Goal: Find specific page/section: Find specific page/section

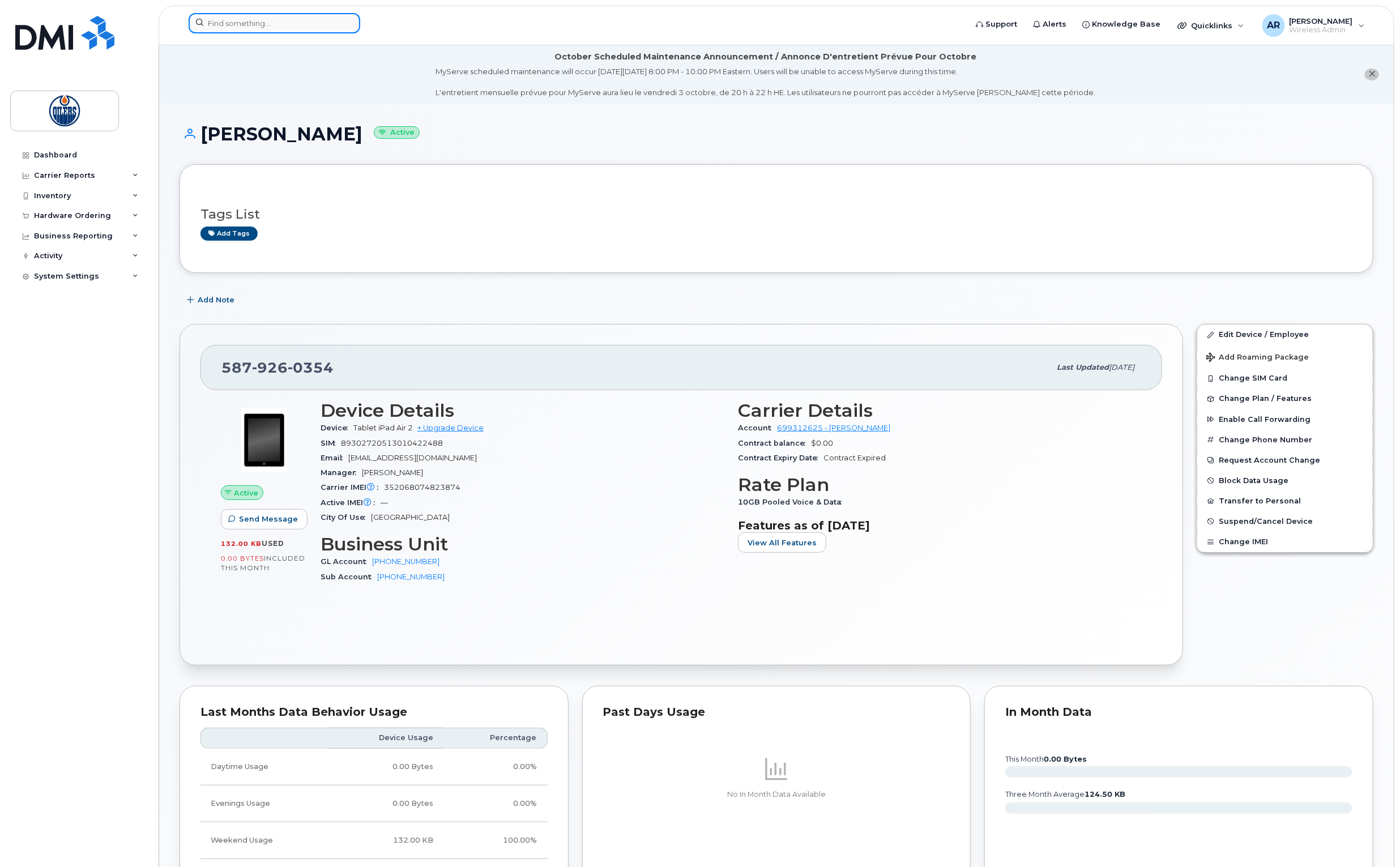
click at [339, 30] on input at bounding box center [275, 23] width 172 height 20
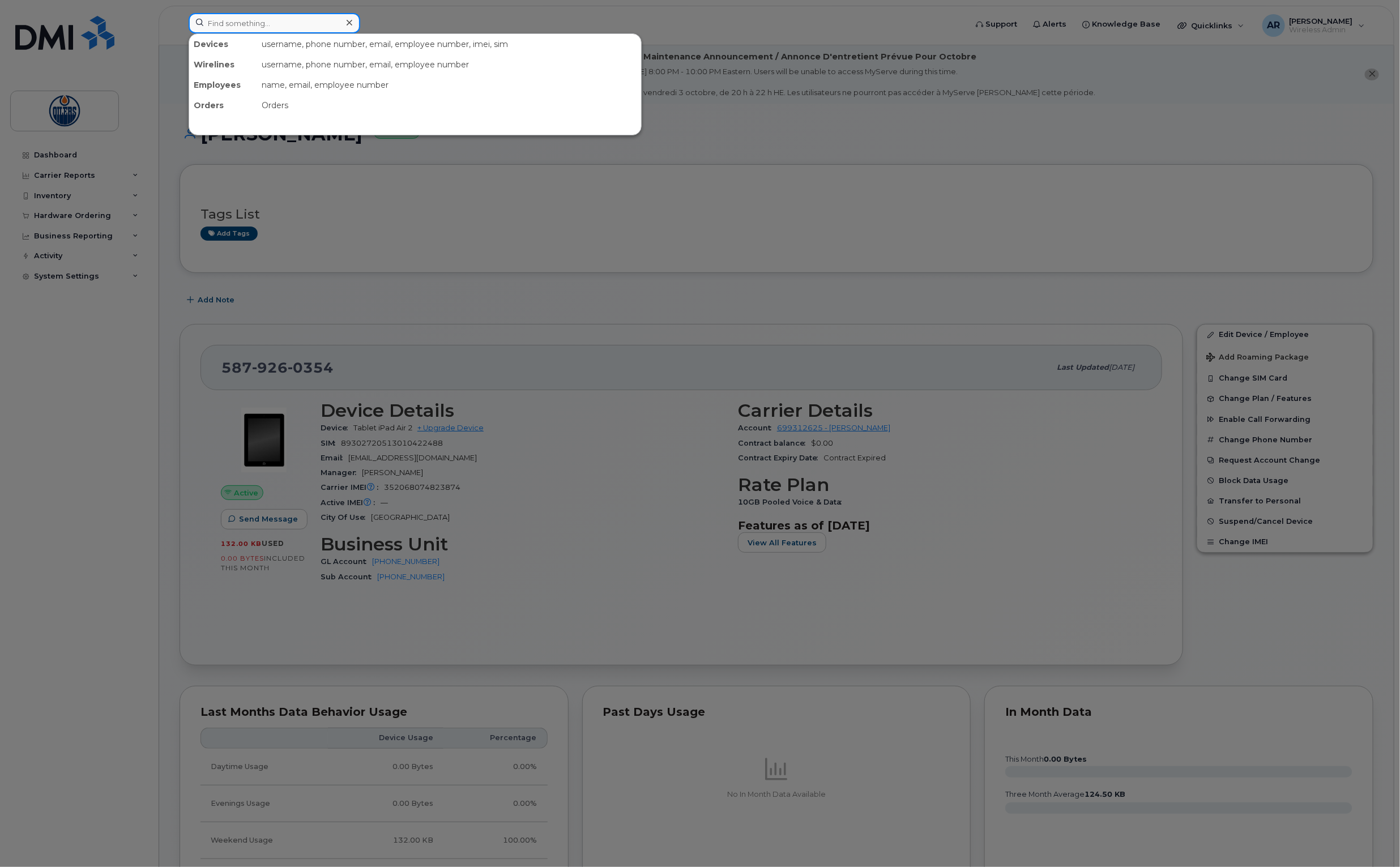
paste input "7806162378"
type input "7806162378"
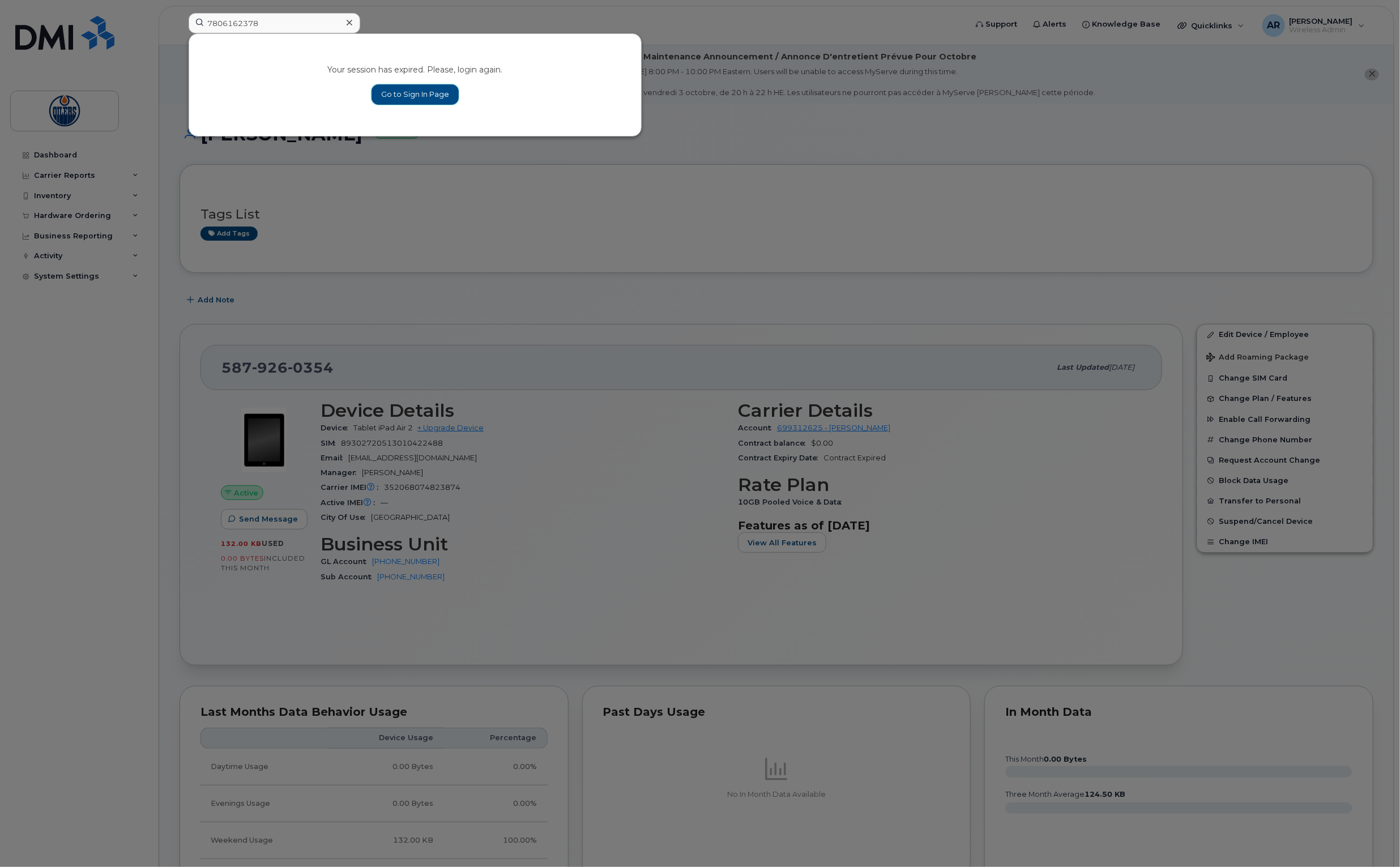
drag, startPoint x: 409, startPoint y: 94, endPoint x: 418, endPoint y: 90, distance: 9.8
click at [409, 94] on link "Go to Sign In Page" at bounding box center [415, 94] width 87 height 20
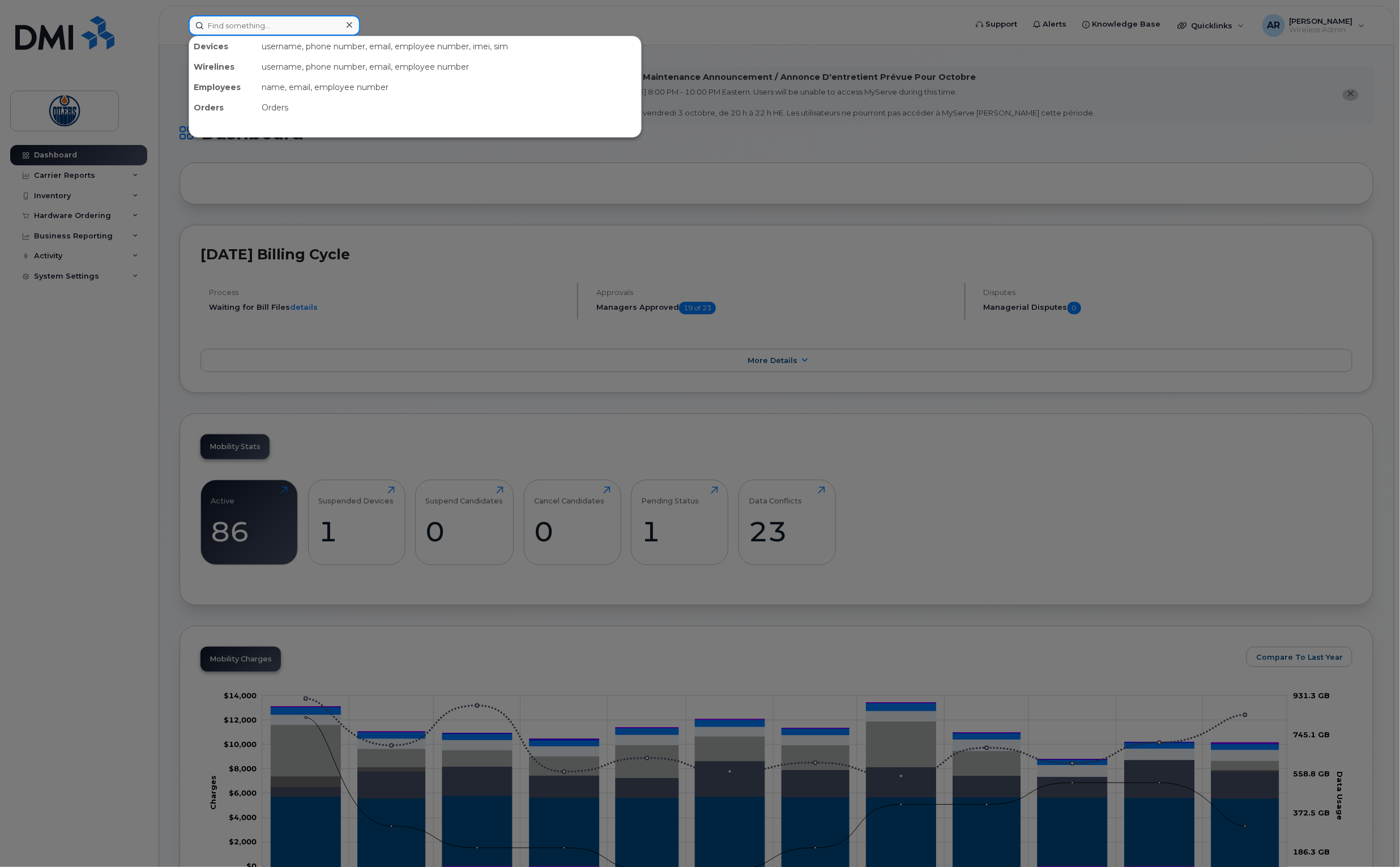
click at [257, 20] on input at bounding box center [275, 25] width 172 height 20
paste input "7806162378"
click at [271, 27] on input "7806162378" at bounding box center [275, 25] width 172 height 20
drag, startPoint x: 199, startPoint y: 15, endPoint x: 189, endPoint y: 14, distance: 10.0
click at [189, 15] on div "7806162378" at bounding box center [275, 25] width 172 height 20
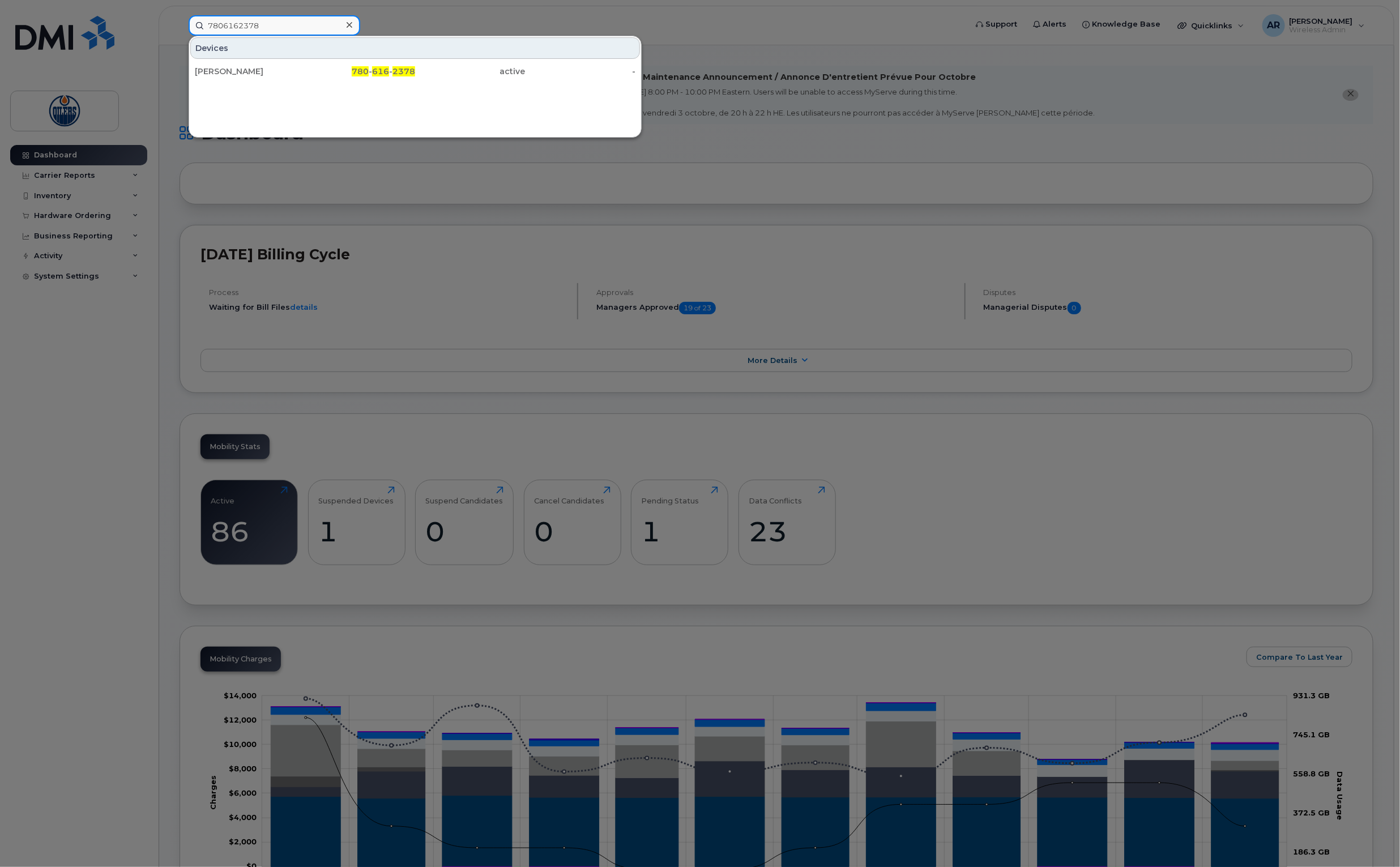
paste input "5819970231"
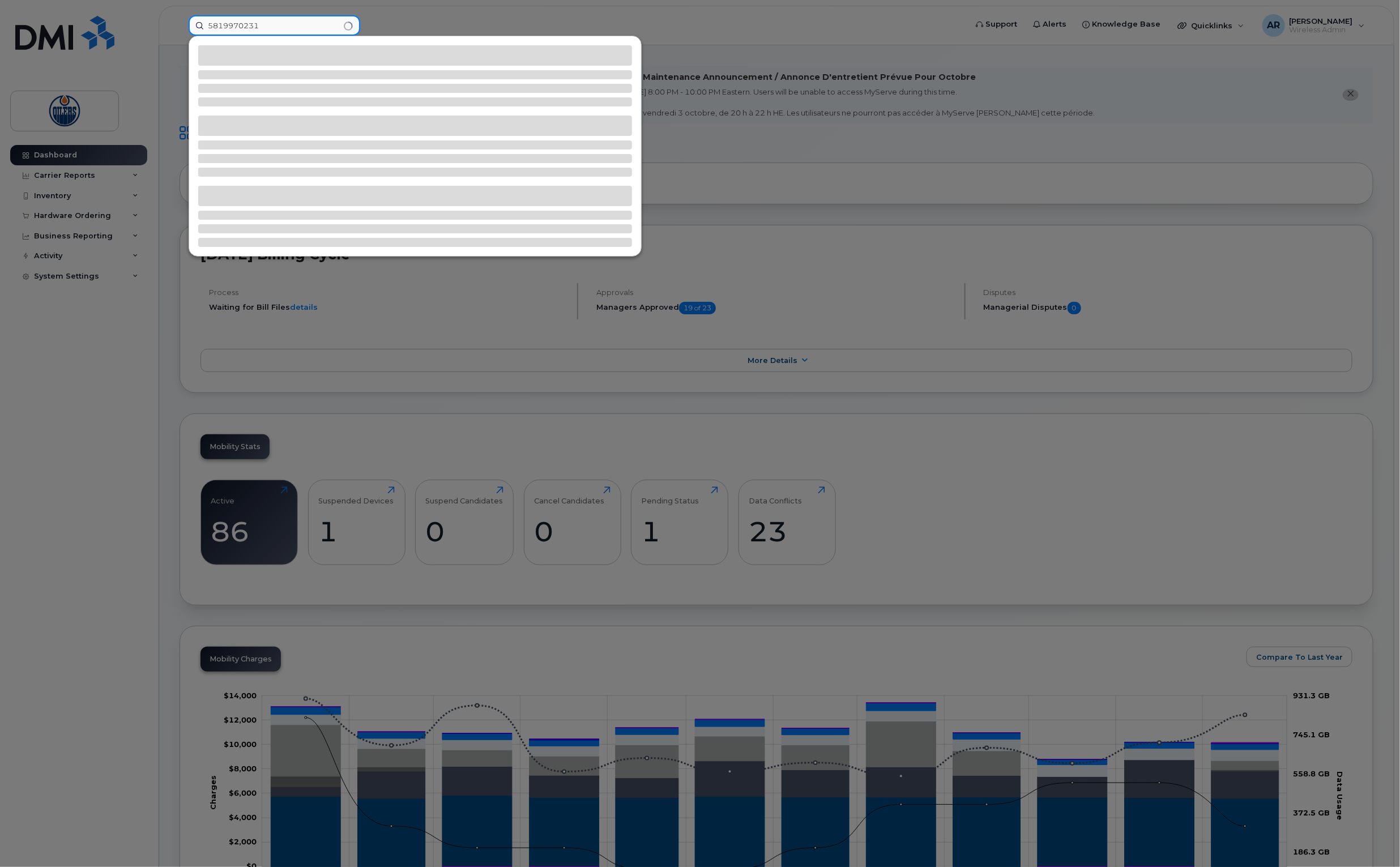
type input "5819970231"
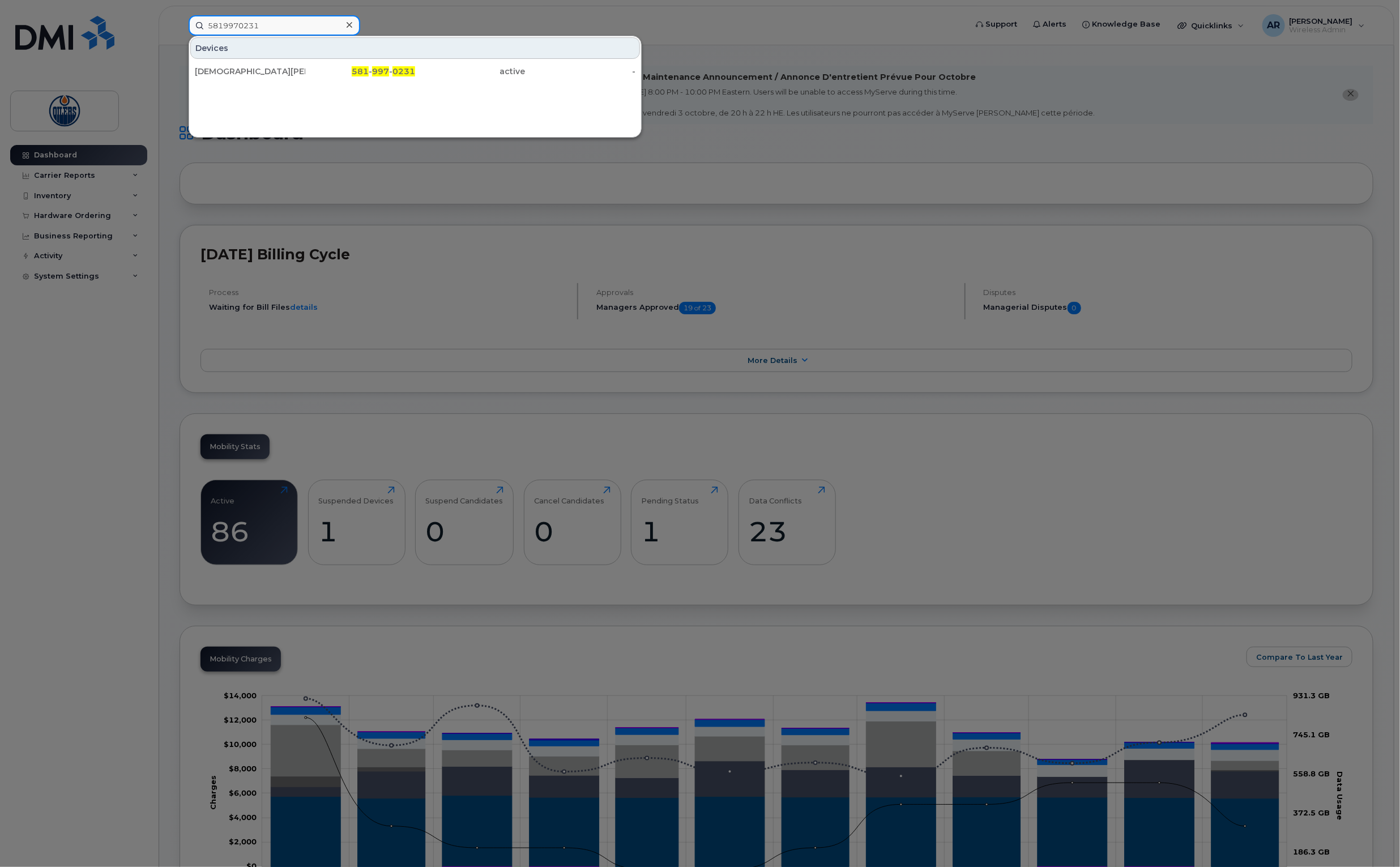
scroll to position [245, 0]
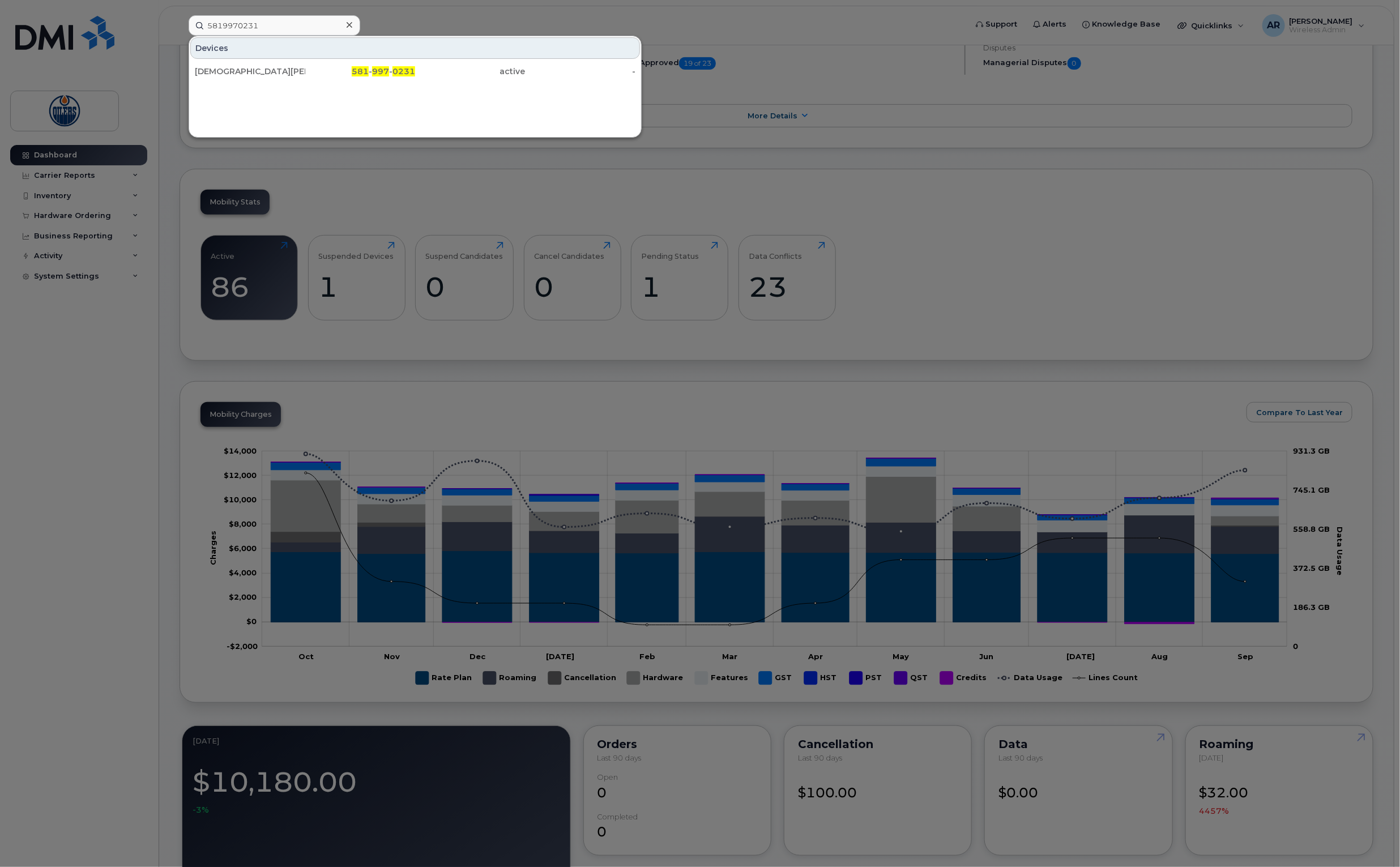
click at [72, 446] on div at bounding box center [700, 434] width 1400 height 867
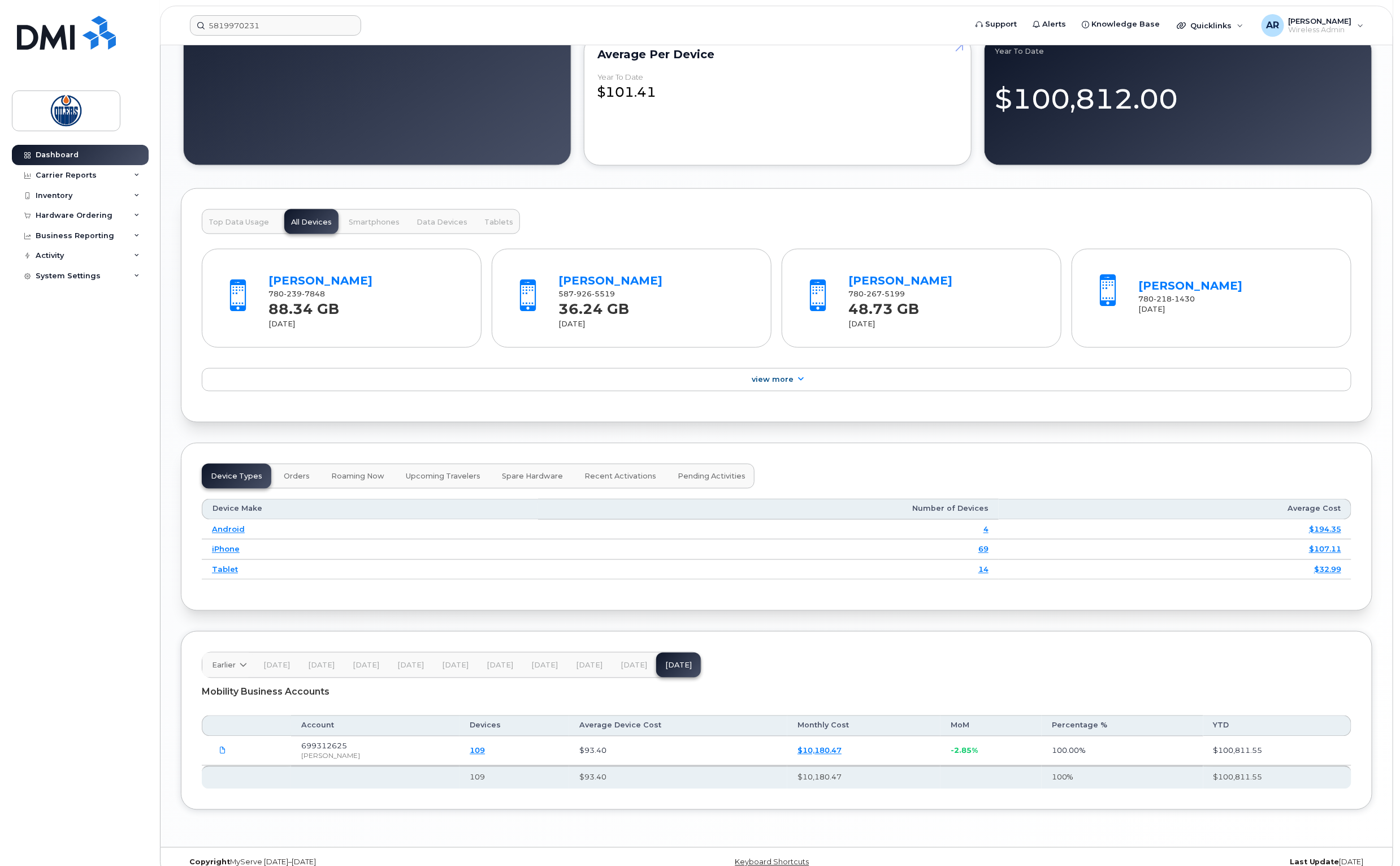
scroll to position [1103, 0]
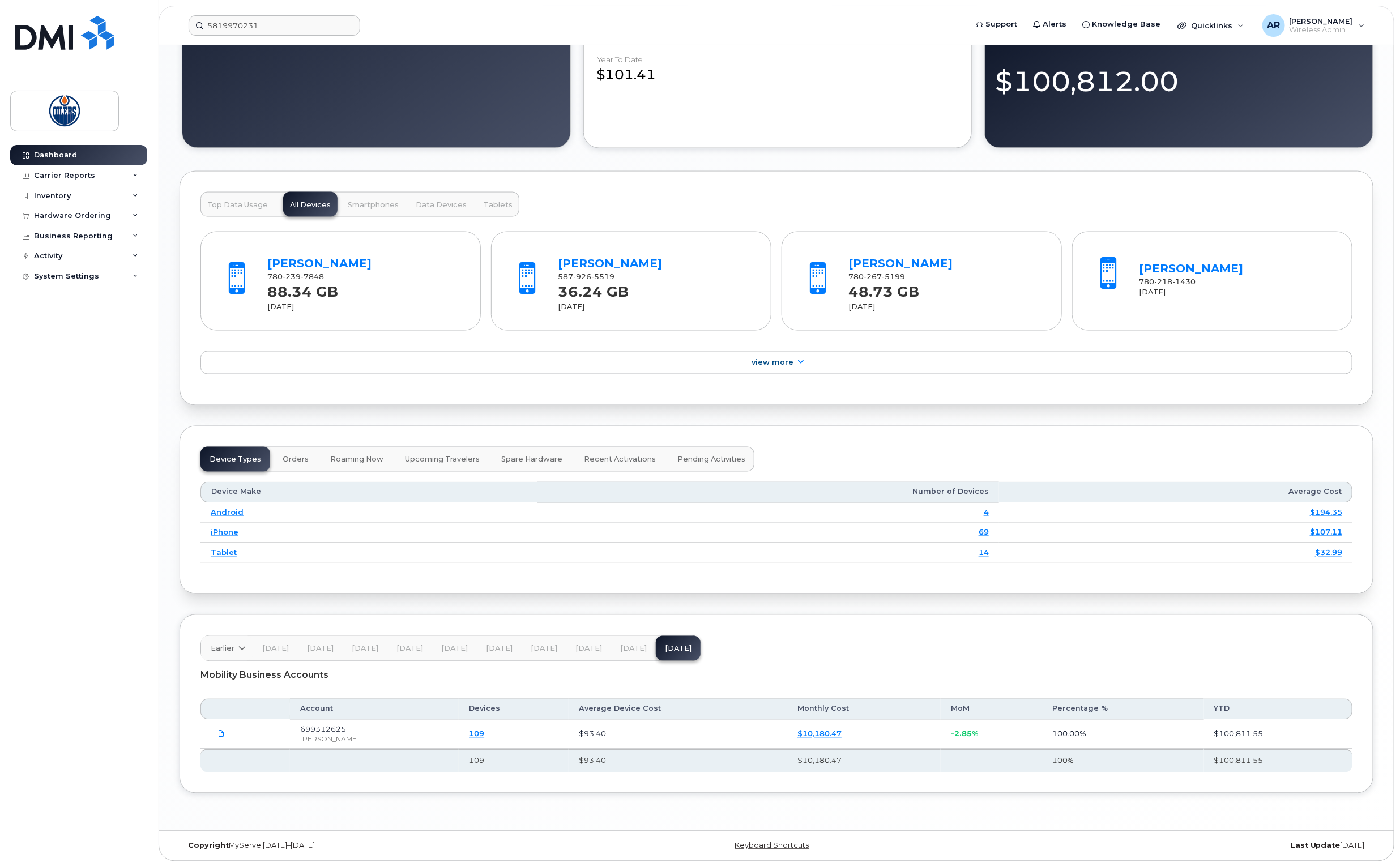
click at [469, 736] on link "109" at bounding box center [476, 734] width 15 height 9
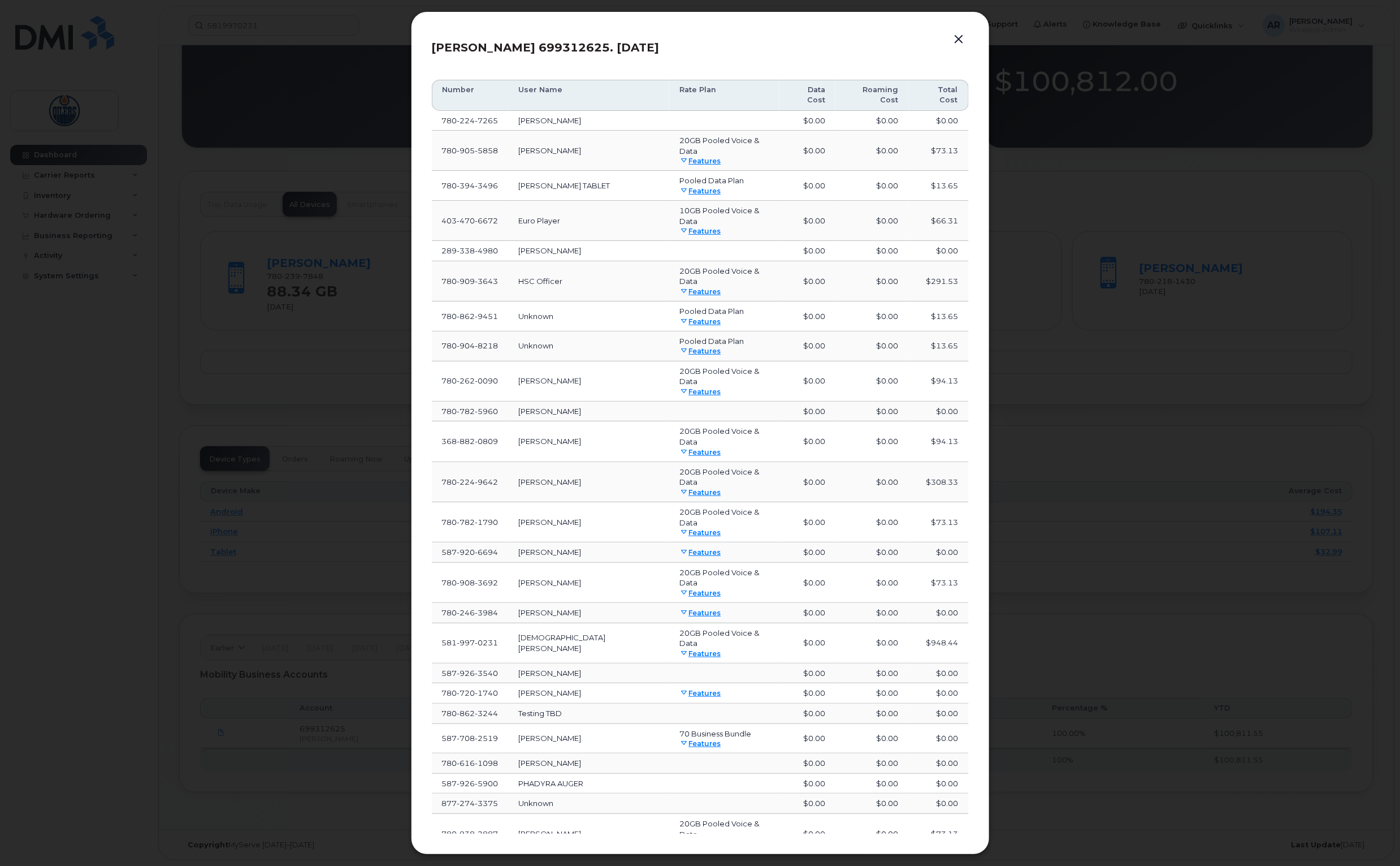
click at [638, 863] on button "Load more" at bounding box center [700, 873] width 339 height 20
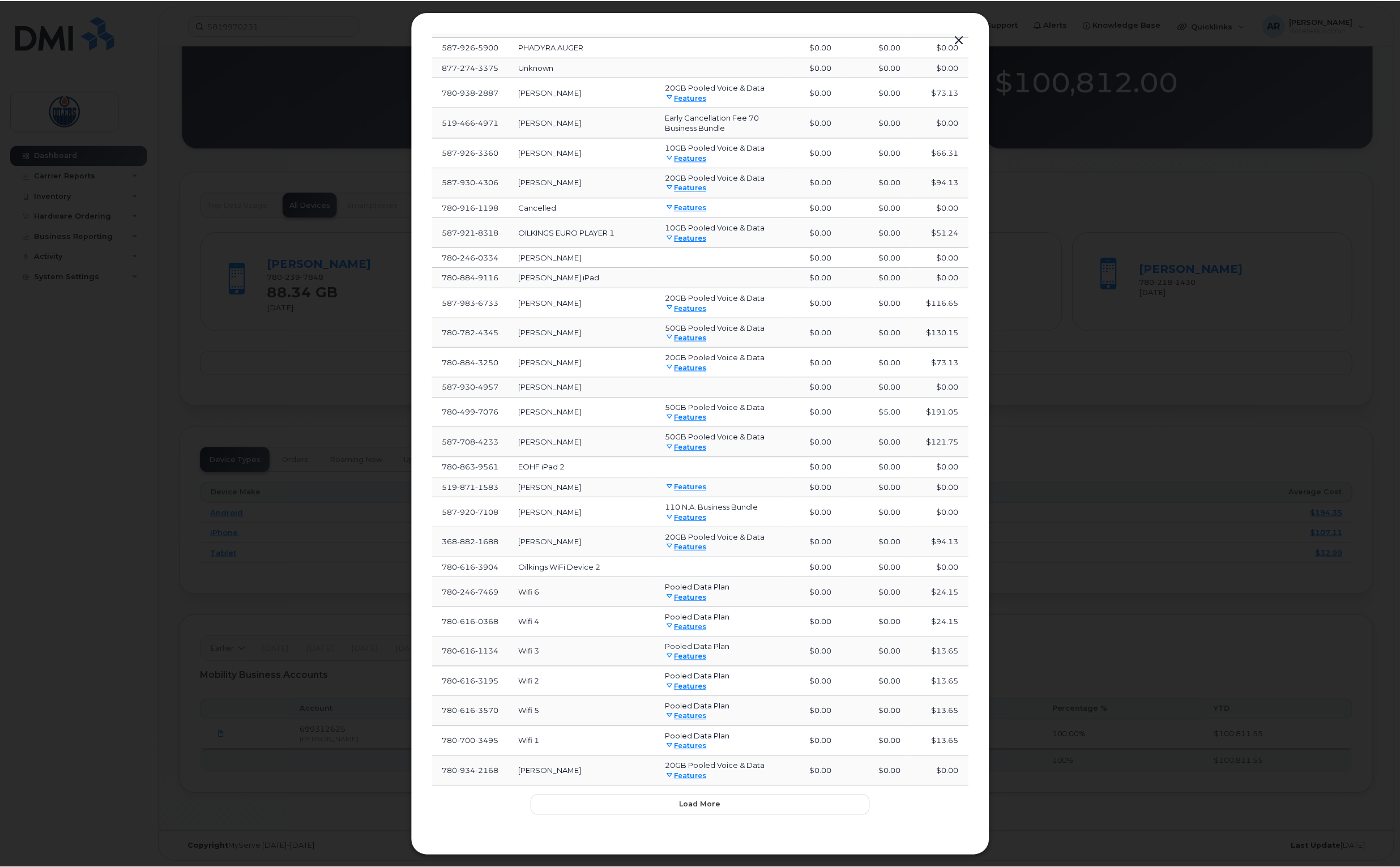
scroll to position [651, 0]
click at [684, 802] on span "Load more" at bounding box center [701, 804] width 42 height 11
click at [963, 40] on button "button" at bounding box center [961, 40] width 17 height 16
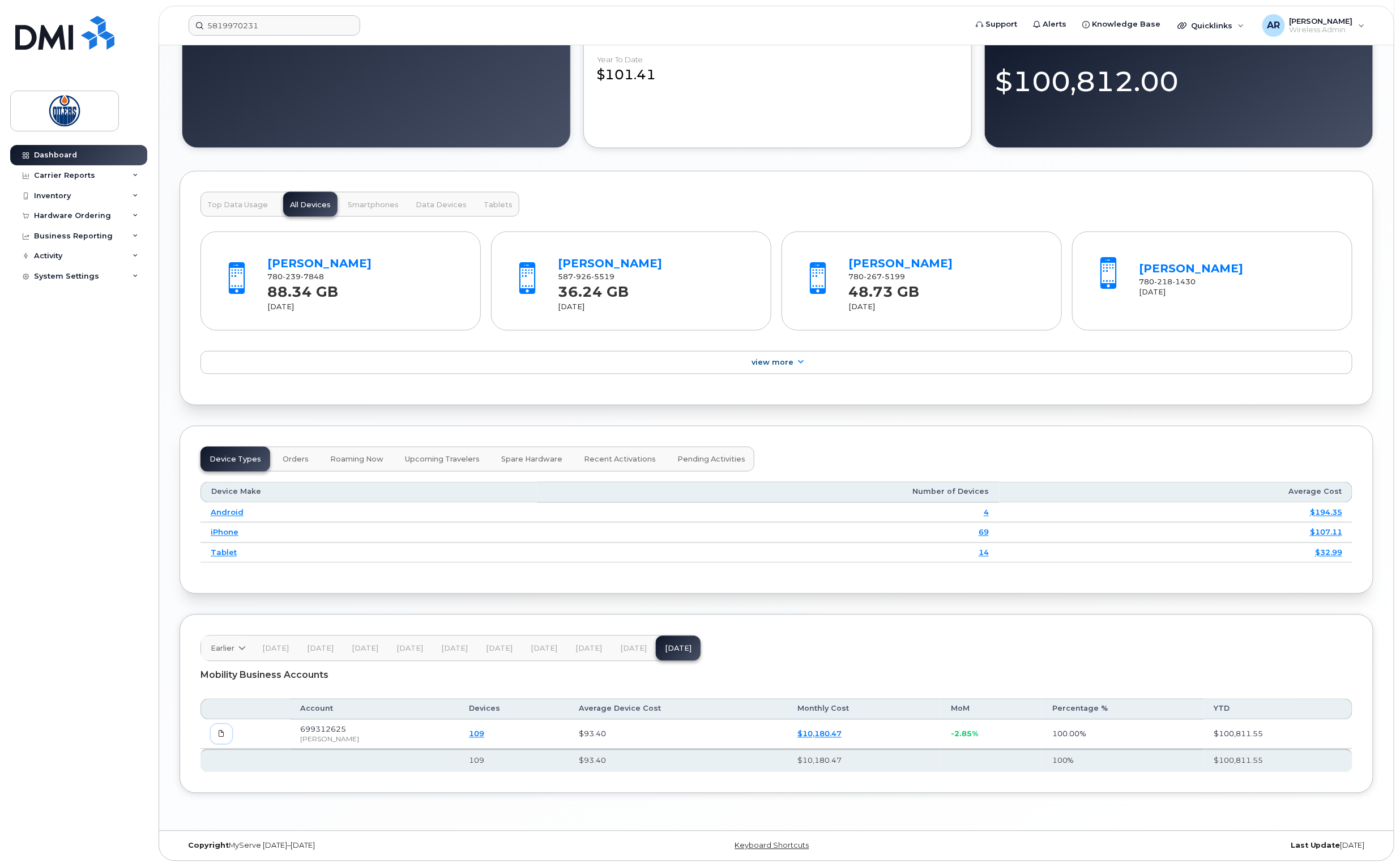
click at [221, 735] on icon at bounding box center [221, 734] width 7 height 7
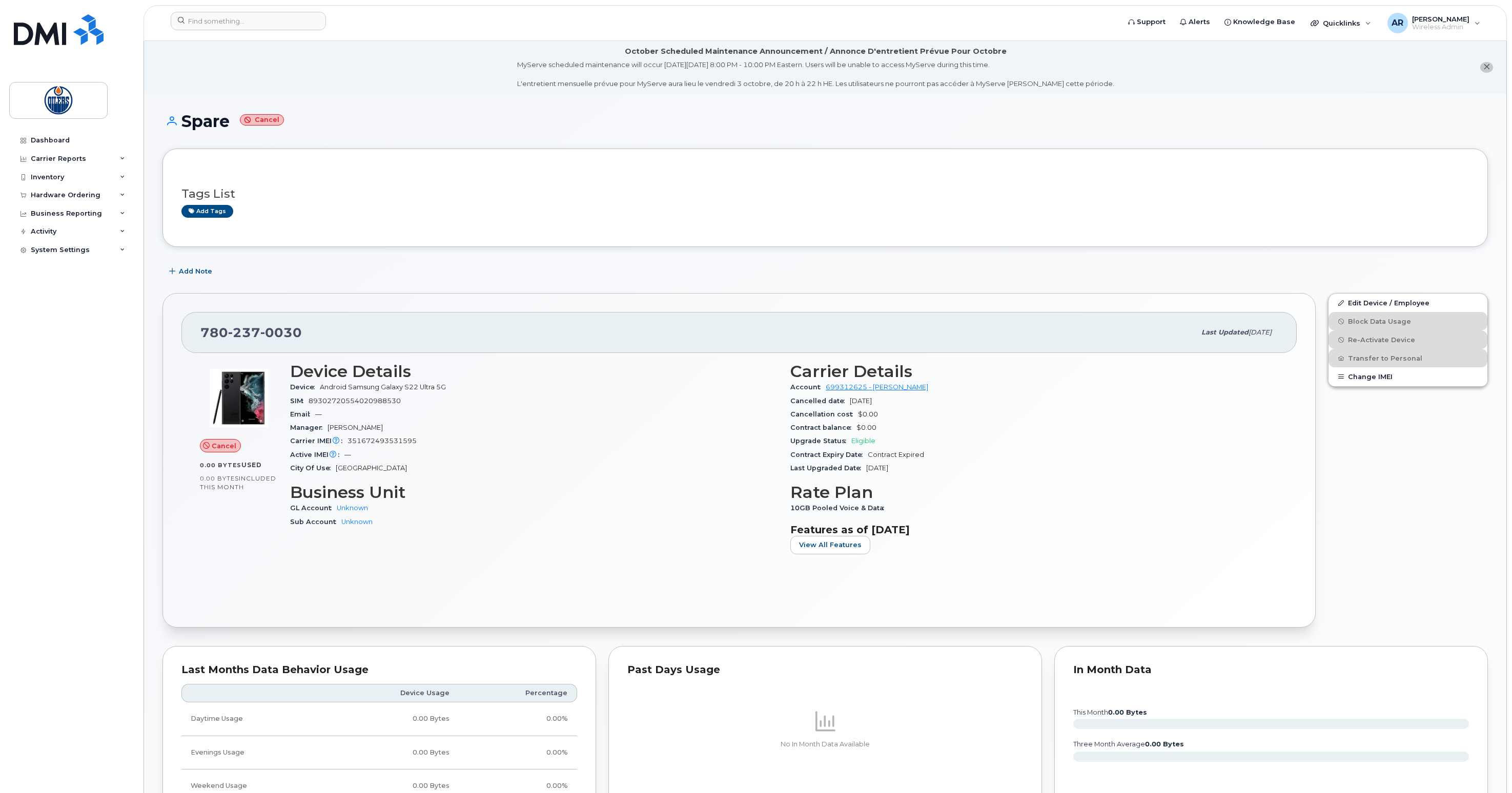
scroll to position [165, 0]
